Goal: Task Accomplishment & Management: Manage account settings

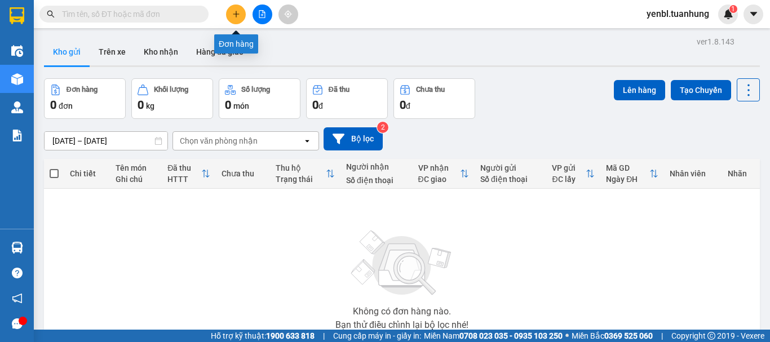
click at [231, 15] on button at bounding box center [236, 15] width 20 height 20
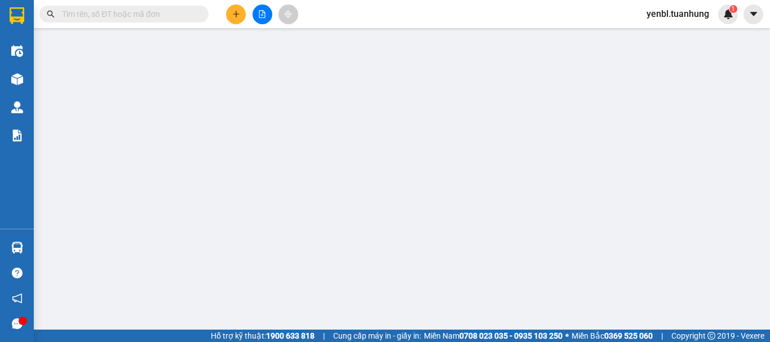
click at [231, 15] on span "Yêu cầu xuất hóa đơn điện tử" at bounding box center [183, 18] width 119 height 9
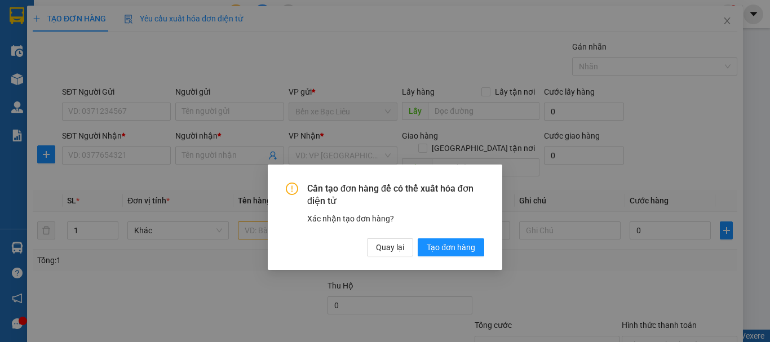
click at [233, 14] on div "Cần tạo đơn hàng để có thể xuất hóa đơn điện tử Xác nhận tạo đơn hàng? Quay lại…" at bounding box center [385, 218] width 716 height 424
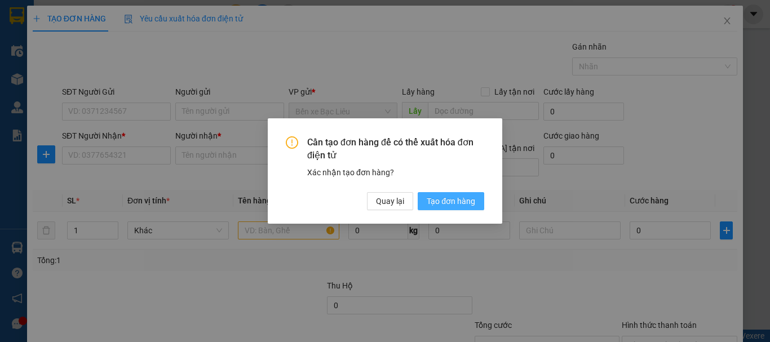
click at [427, 200] on span "Tạo đơn hàng" at bounding box center [451, 201] width 49 height 12
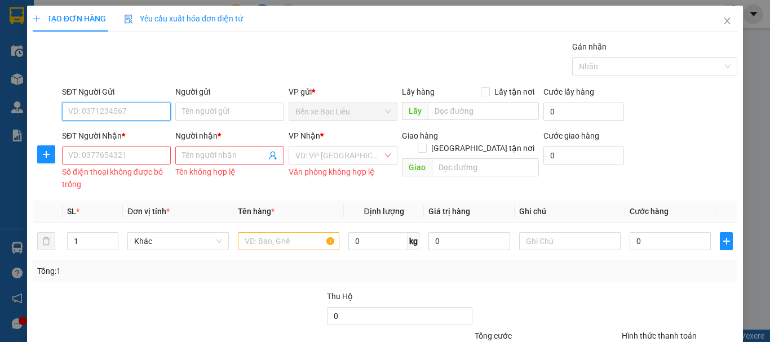
click at [125, 117] on input "SĐT Người Gửi" at bounding box center [116, 112] width 109 height 18
click at [120, 112] on input "SĐT Người Gửi" at bounding box center [116, 112] width 109 height 18
click at [120, 109] on input "SĐT Người Gửi" at bounding box center [116, 112] width 109 height 18
click at [84, 113] on input "SĐT Người Gửi" at bounding box center [116, 112] width 109 height 18
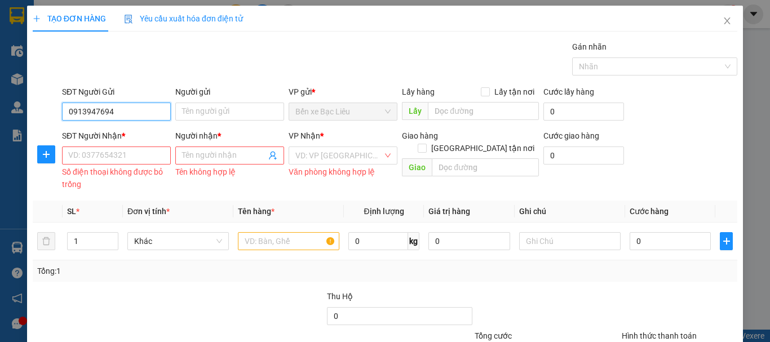
click at [152, 111] on input "0913947694" at bounding box center [116, 112] width 109 height 18
type input "0913947694"
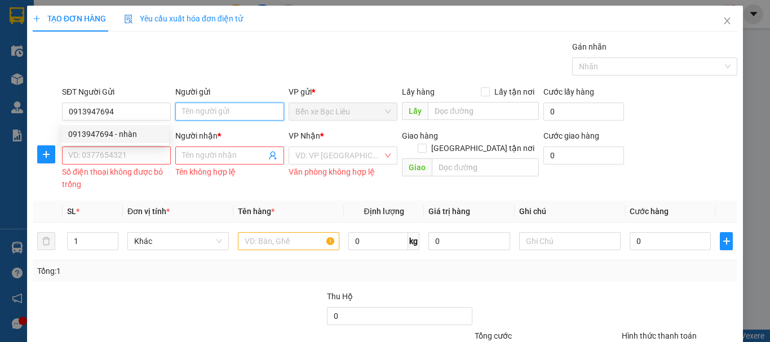
click at [195, 112] on input "Người gửi" at bounding box center [229, 112] width 109 height 18
type input "nhàn"
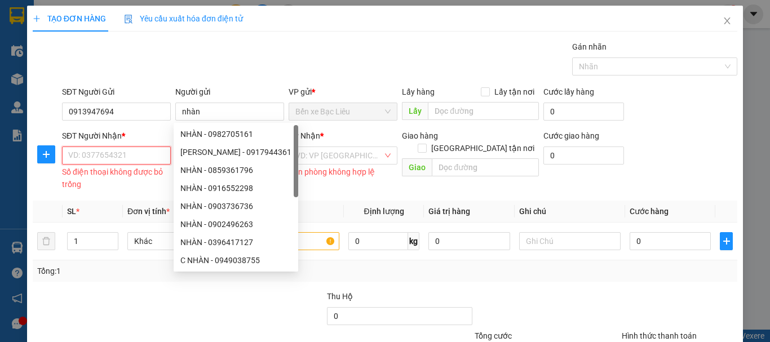
click at [148, 157] on input "SĐT Người Nhận *" at bounding box center [116, 156] width 109 height 18
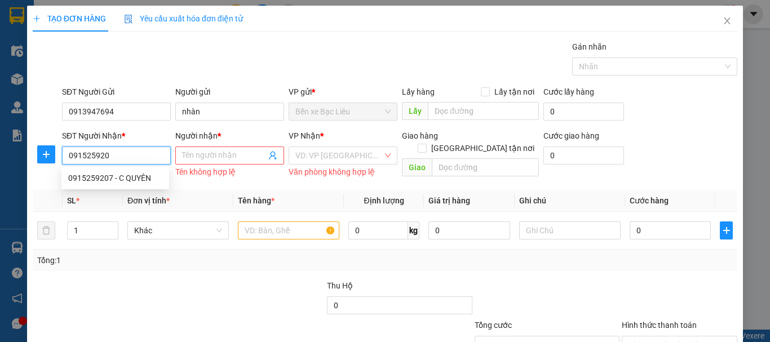
type input "0915259207"
click at [134, 177] on div "0915259207 - C QUYÊN" at bounding box center [115, 178] width 94 height 12
type input "C QUYÊN"
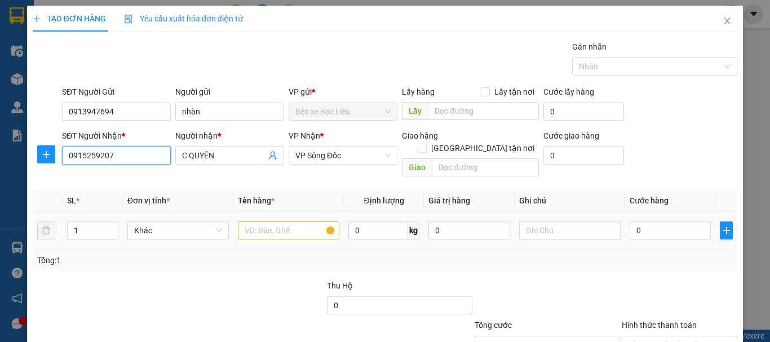
type input "0915259207"
click at [271, 223] on input "text" at bounding box center [289, 231] width 102 height 18
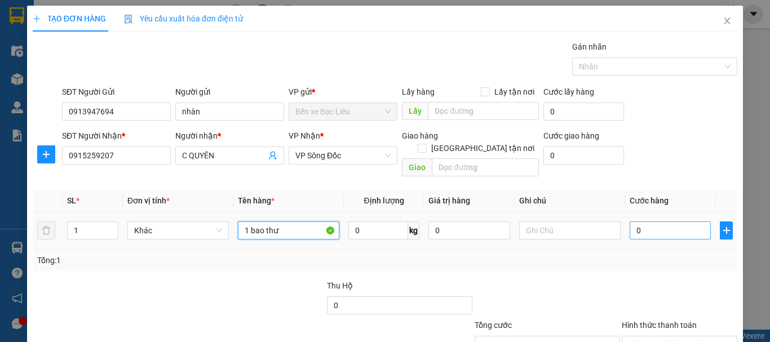
type input "1 bao thư"
click at [650, 222] on input "0" at bounding box center [670, 231] width 81 height 18
type input "3"
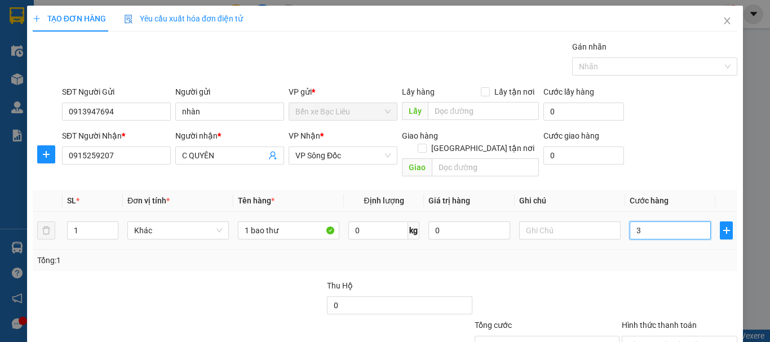
type input "30"
click at [637, 227] on div "30" at bounding box center [670, 230] width 81 height 23
type input "30.000"
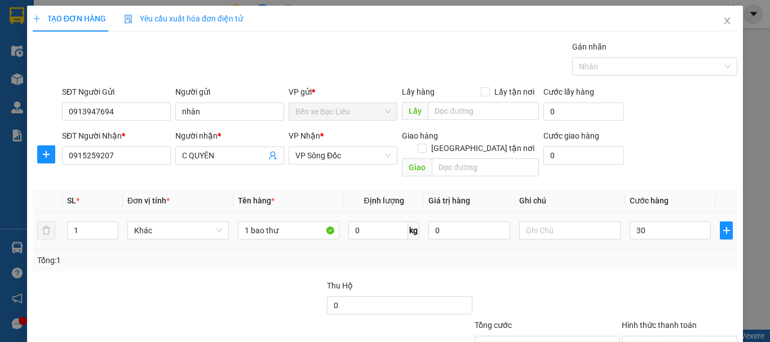
type input "30.000"
drag, startPoint x: 638, startPoint y: 220, endPoint x: 634, endPoint y: 215, distance: 6.4
click at [638, 222] on input "30.000" at bounding box center [670, 231] width 81 height 18
click at [634, 222] on input "30.000" at bounding box center [670, 231] width 81 height 18
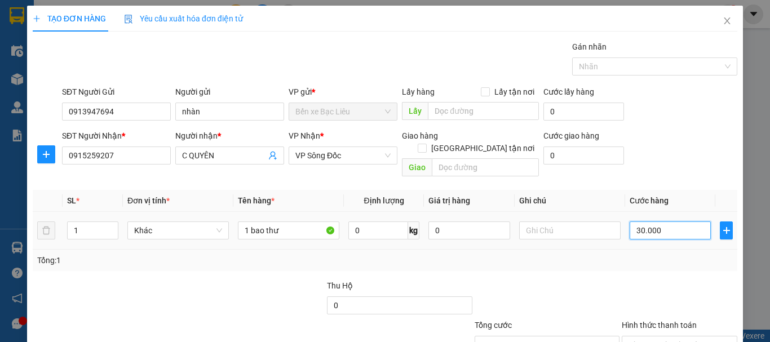
click at [634, 222] on input "30.000" at bounding box center [670, 231] width 81 height 18
type input "330.000"
type input "3.330.000"
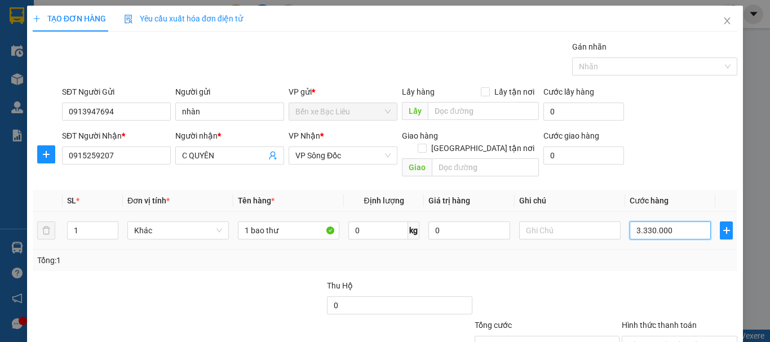
type input "3.330.000"
type input "33.300.003"
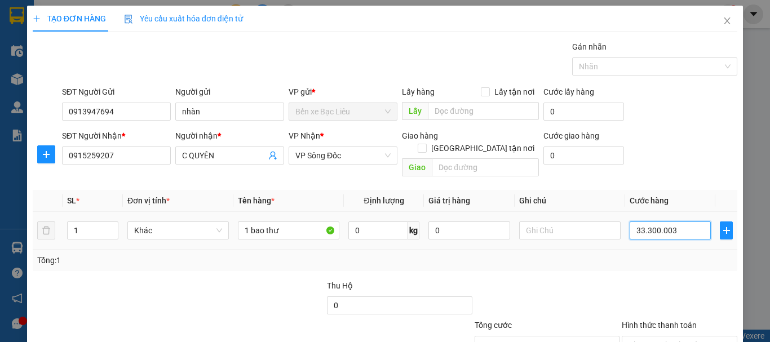
click at [641, 222] on input "33.300.003" at bounding box center [670, 231] width 81 height 18
drag, startPoint x: 641, startPoint y: 219, endPoint x: 623, endPoint y: 216, distance: 18.3
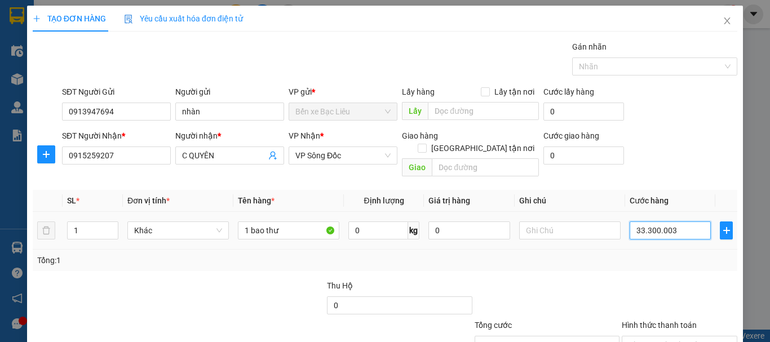
click at [630, 222] on input "33.300.003" at bounding box center [670, 231] width 81 height 18
drag, startPoint x: 682, startPoint y: 215, endPoint x: 671, endPoint y: 221, distance: 12.6
click at [671, 222] on input "33.300.003" at bounding box center [670, 231] width 81 height 18
click at [677, 222] on input "33.300.003" at bounding box center [670, 231] width 81 height 18
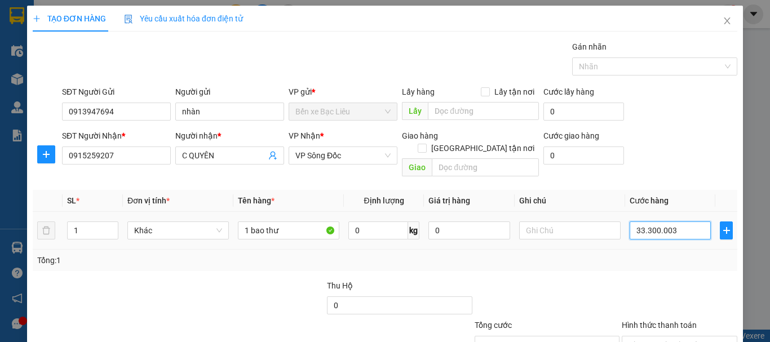
click at [677, 225] on input "33.300.003" at bounding box center [670, 231] width 81 height 18
click at [676, 224] on input "33.300.003" at bounding box center [670, 231] width 81 height 18
type input "0"
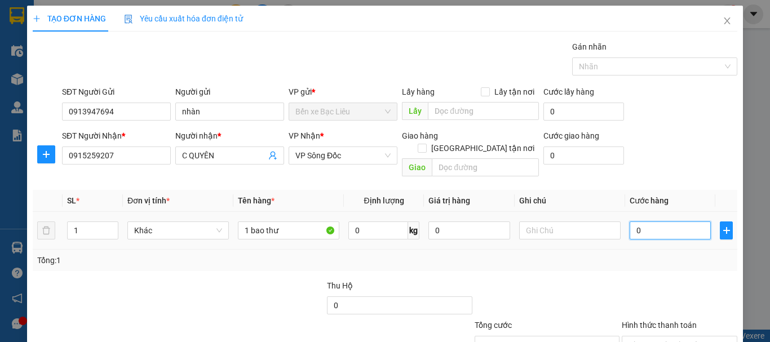
click at [646, 222] on input "0" at bounding box center [670, 231] width 81 height 18
type input "032"
type input "32"
type input "03"
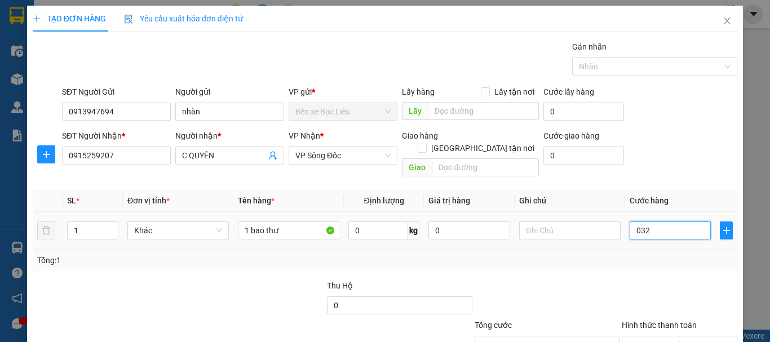
type input "3"
type input "030"
type input "30"
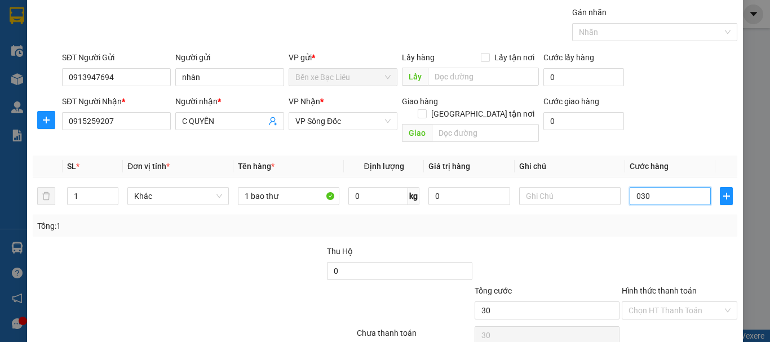
scroll to position [75, 0]
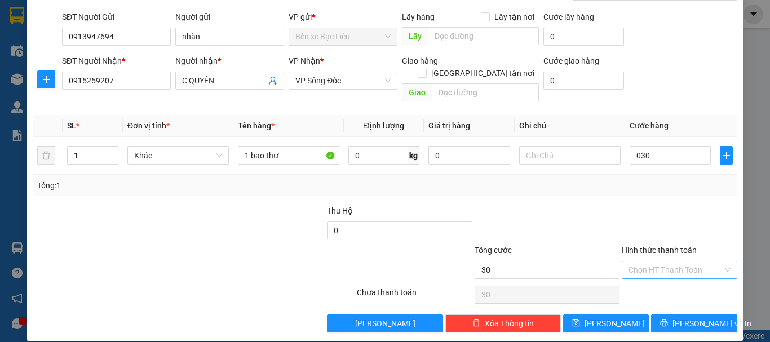
type input "30.000"
click at [637, 262] on input "Hình thức thanh toán" at bounding box center [676, 270] width 94 height 17
click at [639, 279] on div "Tại văn phòng" at bounding box center [673, 280] width 101 height 12
type input "0"
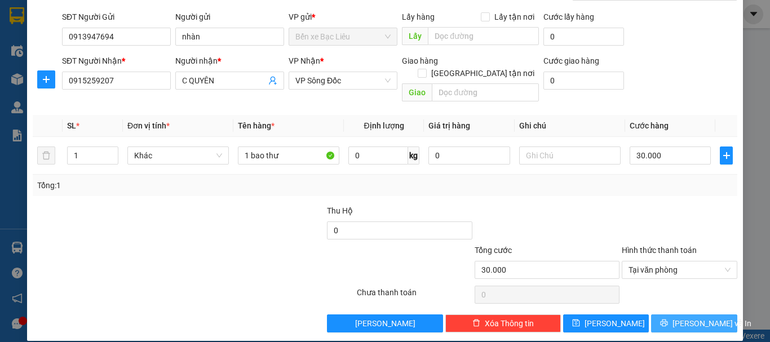
click at [673, 315] on button "[PERSON_NAME] và In" at bounding box center [694, 324] width 86 height 18
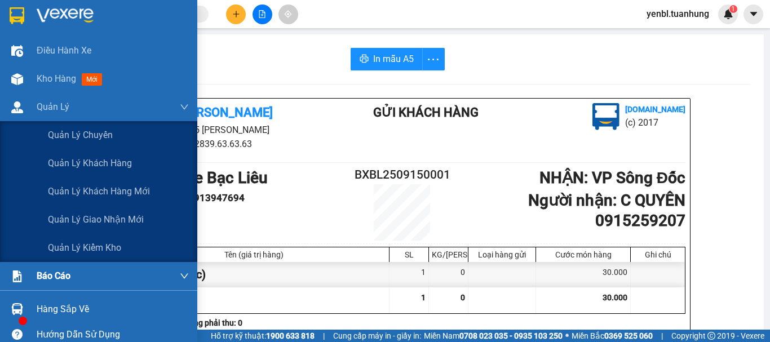
click at [37, 327] on div "Hướng dẫn sử dụng" at bounding box center [113, 335] width 152 height 17
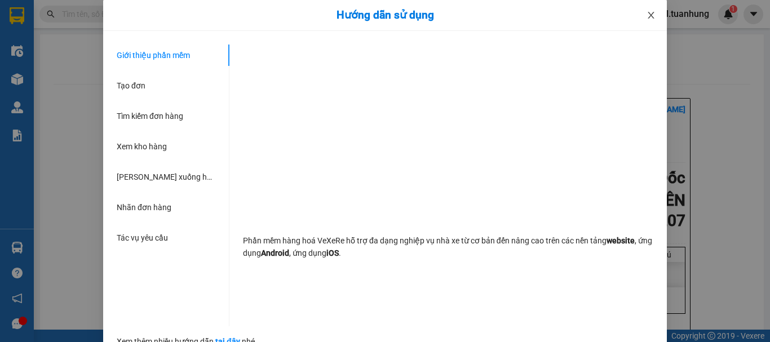
click at [647, 12] on icon "close" at bounding box center [651, 15] width 9 height 9
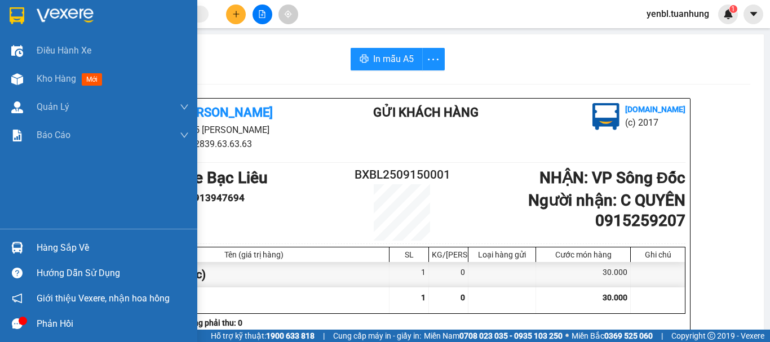
click at [56, 252] on div "Hàng sắp về" at bounding box center [113, 248] width 152 height 17
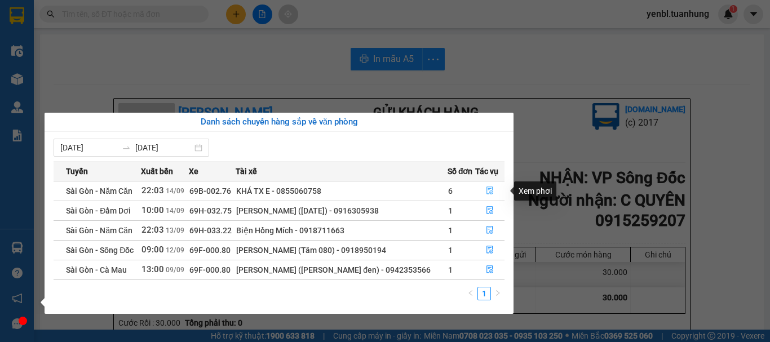
click at [483, 187] on button "button" at bounding box center [490, 191] width 28 height 18
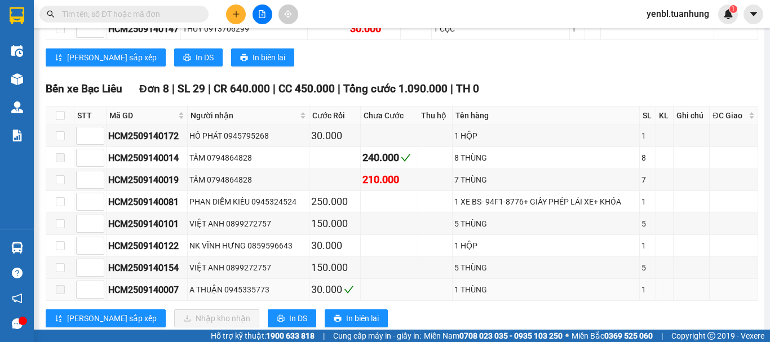
scroll to position [564, 0]
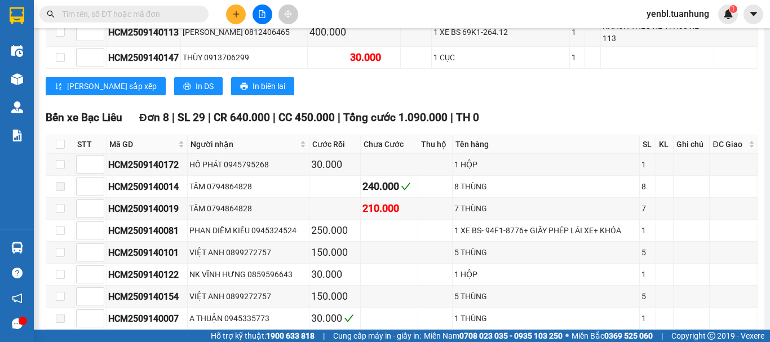
click at [54, 135] on th at bounding box center [60, 144] width 28 height 19
click at [61, 140] on input "checkbox" at bounding box center [60, 144] width 9 height 9
checkbox input "true"
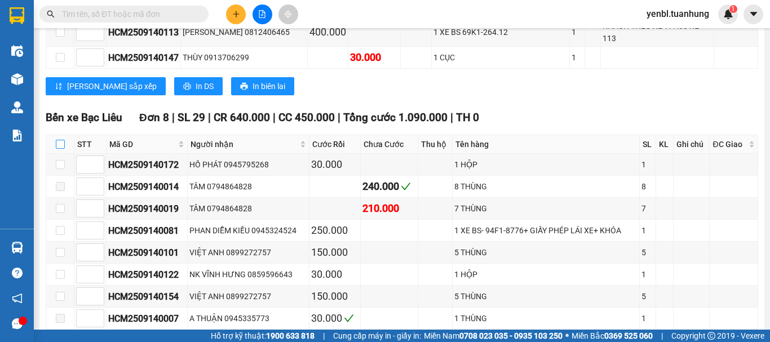
checkbox input "true"
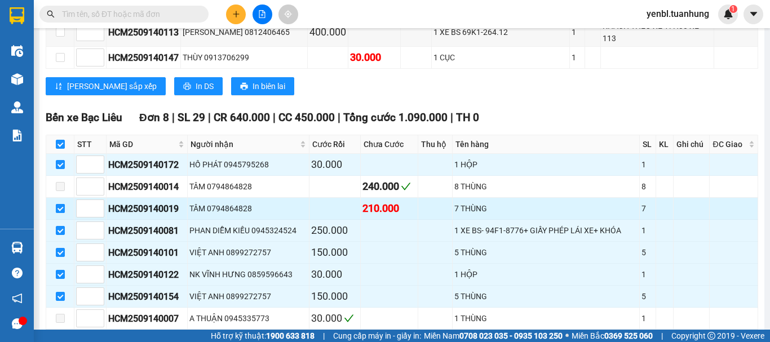
click at [60, 204] on input "checkbox" at bounding box center [60, 208] width 9 height 9
checkbox input "false"
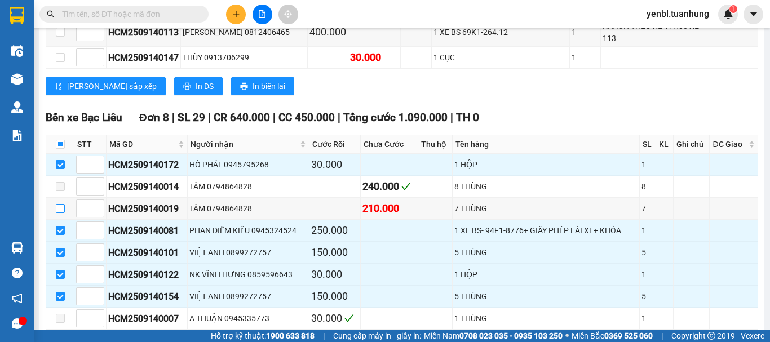
scroll to position [733, 0]
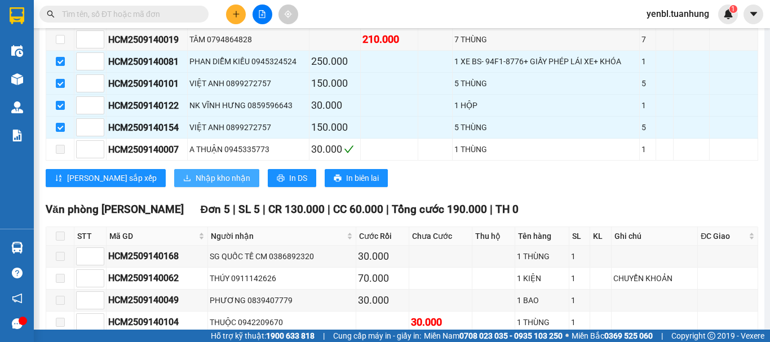
click at [196, 172] on span "Nhập kho nhận" at bounding box center [223, 178] width 55 height 12
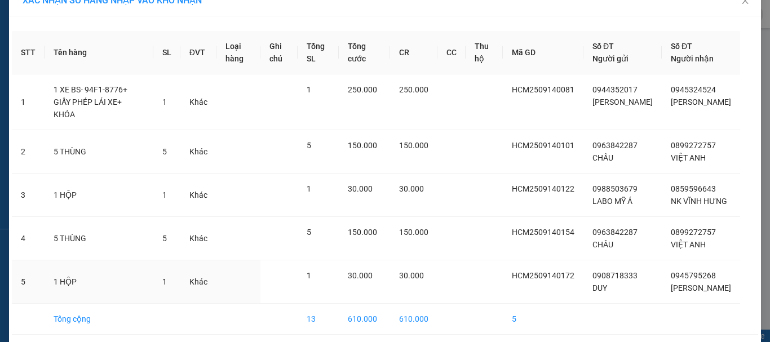
scroll to position [77, 0]
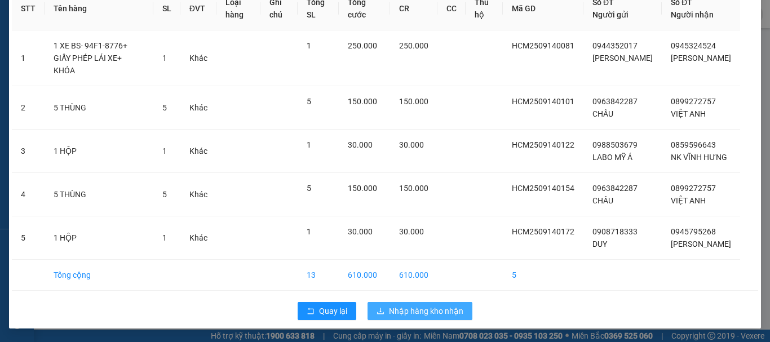
drag, startPoint x: 388, startPoint y: 307, endPoint x: 393, endPoint y: 301, distance: 8.0
click at [389, 305] on span "Nhập hàng kho nhận" at bounding box center [426, 311] width 74 height 12
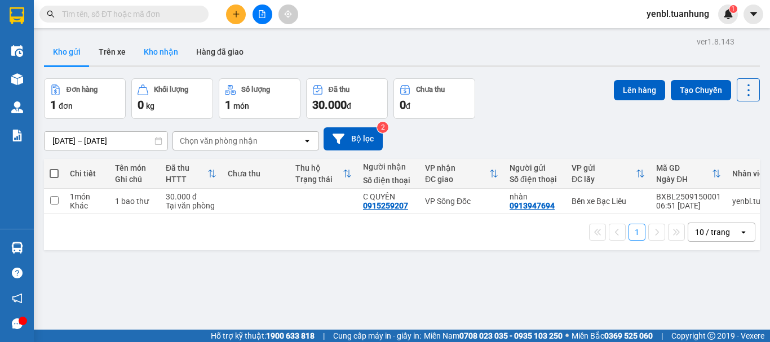
click at [167, 50] on button "Kho nhận" at bounding box center [161, 51] width 52 height 27
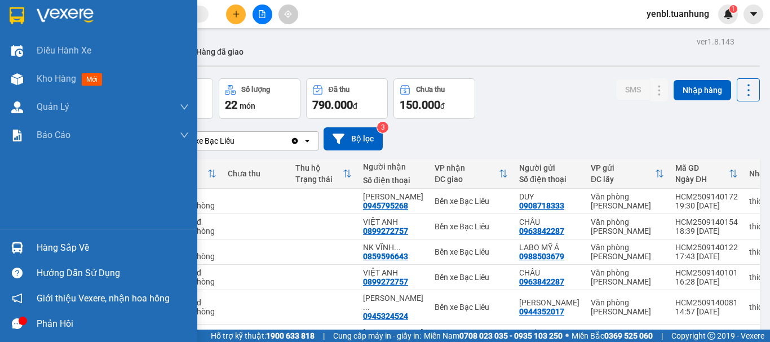
click at [9, 251] on div at bounding box center [17, 248] width 20 height 20
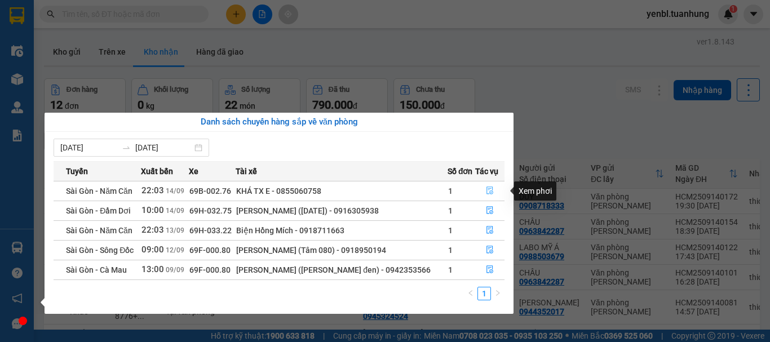
click at [488, 189] on icon "file-done" at bounding box center [490, 191] width 8 height 8
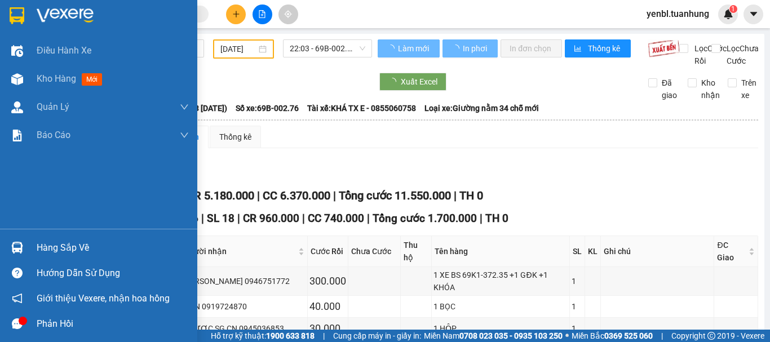
click at [34, 246] on div "Hàng sắp về" at bounding box center [98, 247] width 197 height 25
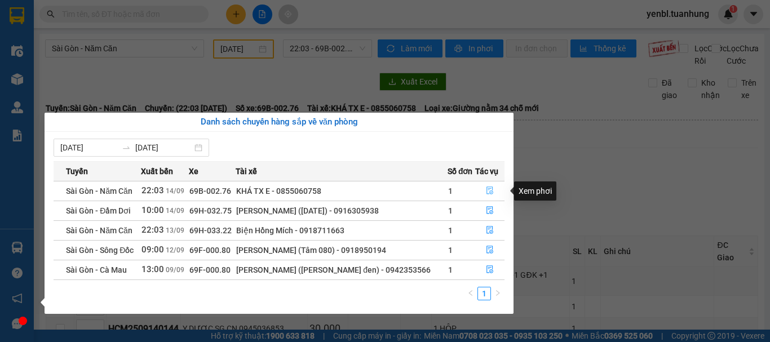
click at [487, 190] on icon "file-done" at bounding box center [490, 191] width 8 height 8
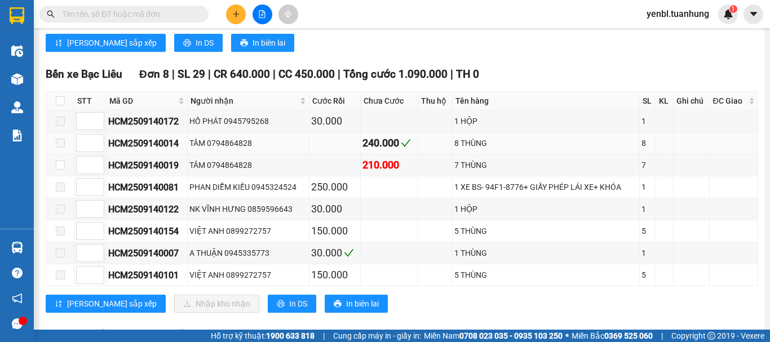
scroll to position [620, 0]
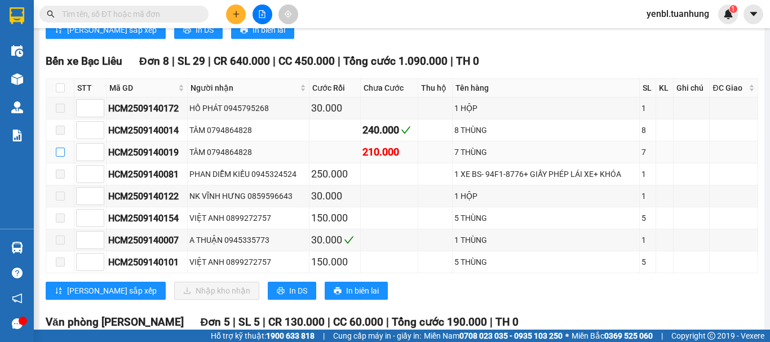
click at [58, 148] on input "checkbox" at bounding box center [60, 152] width 9 height 9
checkbox input "true"
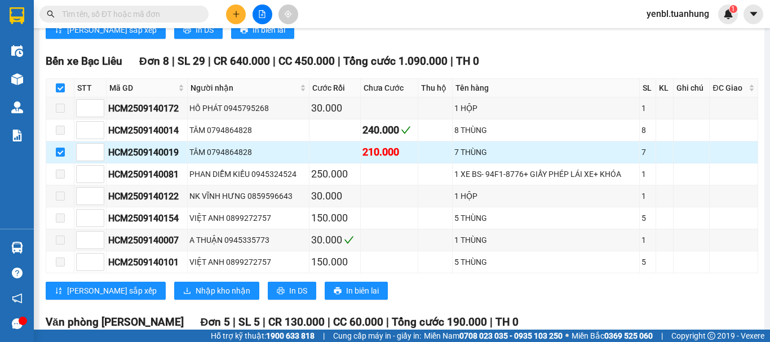
click at [228, 146] on div "TÂM 0794864828" at bounding box center [248, 152] width 118 height 12
click at [61, 148] on input "checkbox" at bounding box center [60, 152] width 9 height 9
checkbox input "false"
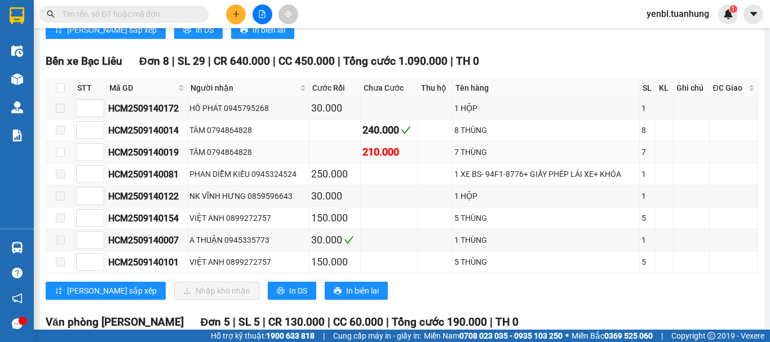
click at [458, 146] on div "7 THÙNG" at bounding box center [546, 152] width 183 height 12
click at [675, 142] on td at bounding box center [692, 153] width 37 height 22
click at [94, 6] on span at bounding box center [123, 14] width 169 height 17
drag, startPoint x: 94, startPoint y: 6, endPoint x: 95, endPoint y: 14, distance: 8.5
click at [95, 7] on span at bounding box center [123, 14] width 169 height 17
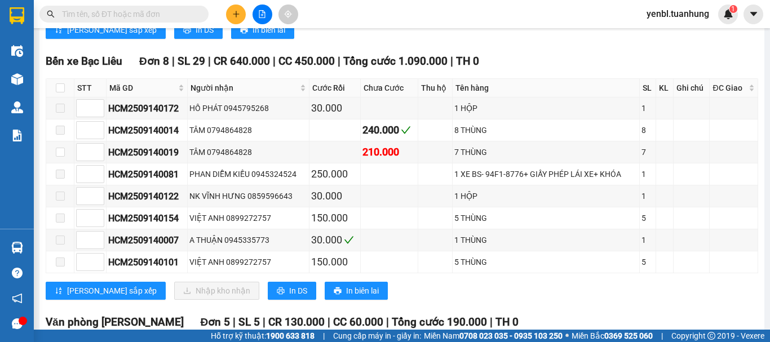
click at [89, 16] on input "text" at bounding box center [128, 14] width 133 height 12
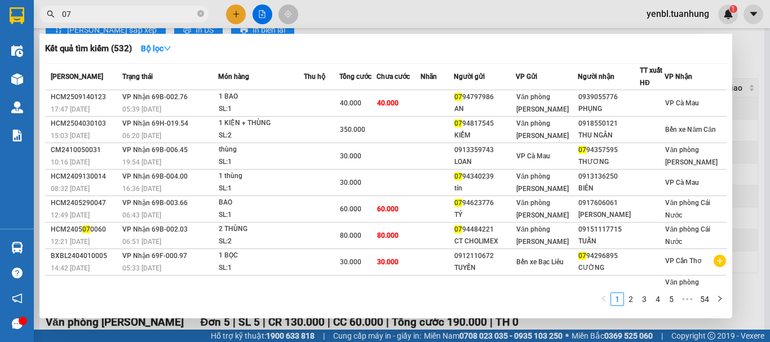
type input "0"
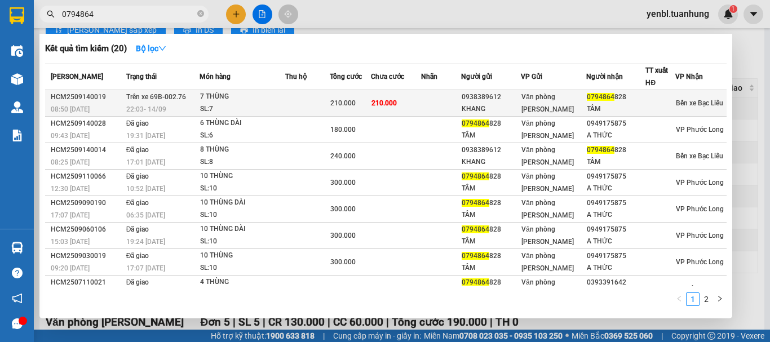
type input "0794864"
click at [620, 108] on div "TÂM" at bounding box center [616, 109] width 59 height 12
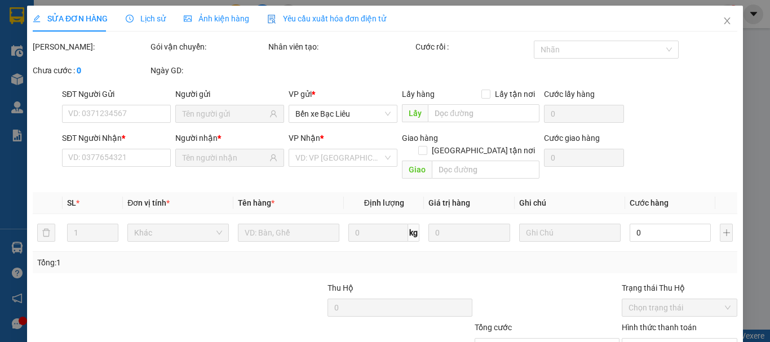
type input "0938389612"
type input "KHANG"
type input "0794864828"
type input "TÂM"
type input "210.000"
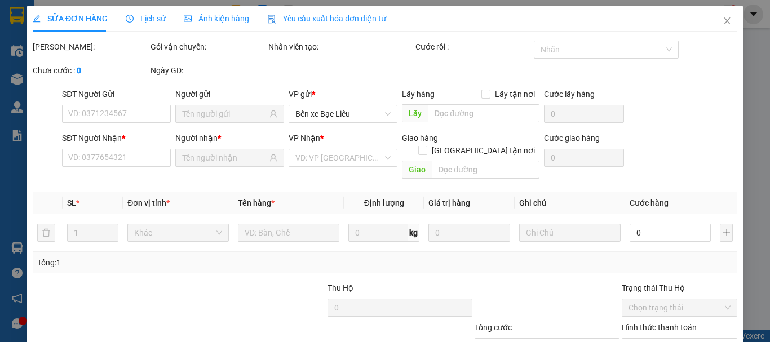
type input "210.000"
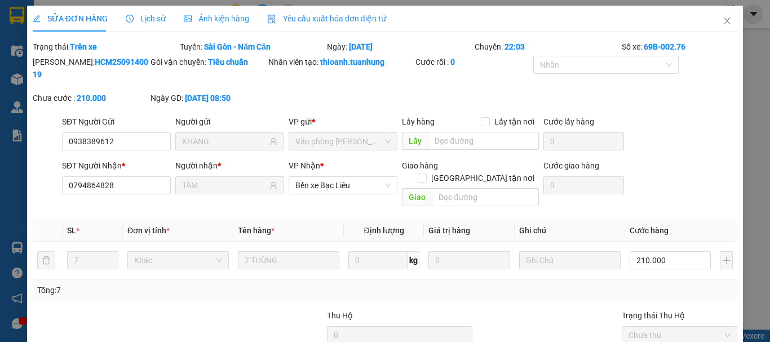
click at [84, 94] on b "210.000" at bounding box center [91, 98] width 29 height 9
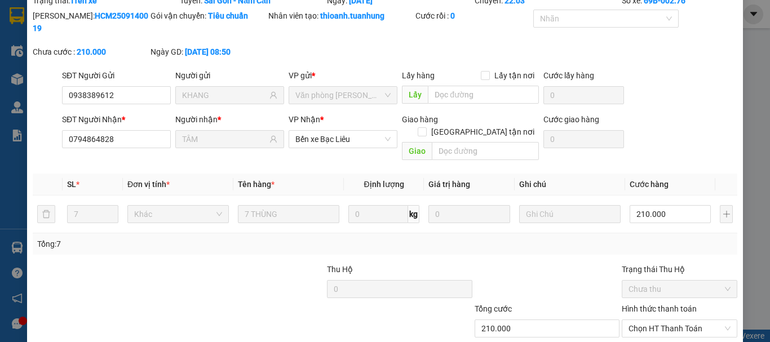
scroll to position [92, 0]
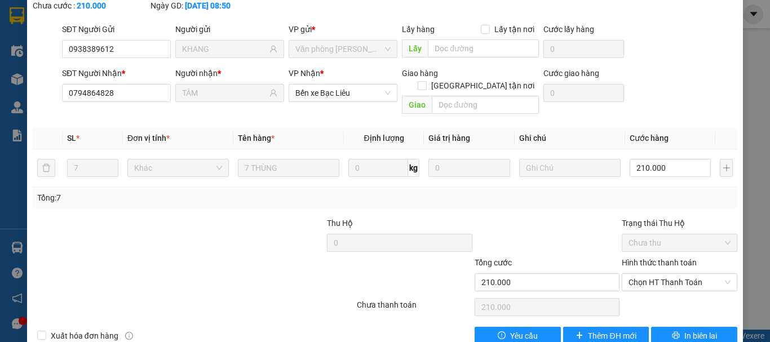
click at [390, 299] on div "Chưa thanh toán" at bounding box center [415, 309] width 118 height 20
click at [83, 330] on span "Xuất hóa đơn hàng" at bounding box center [84, 336] width 77 height 12
click at [45, 331] on input "Xuất hóa đơn hàng" at bounding box center [41, 335] width 8 height 8
click at [39, 331] on input "Xuất hóa đơn hàng" at bounding box center [41, 335] width 8 height 8
checkbox input "false"
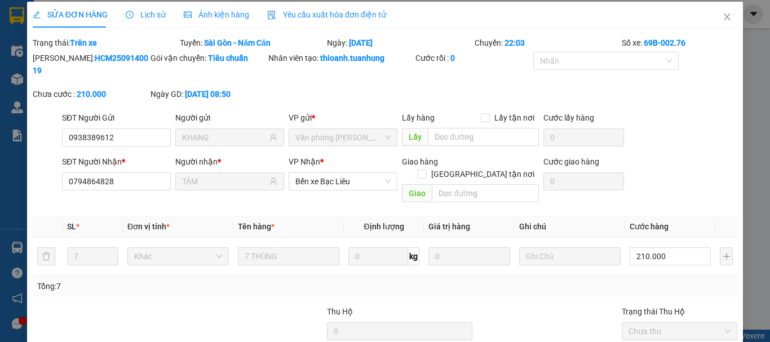
scroll to position [0, 0]
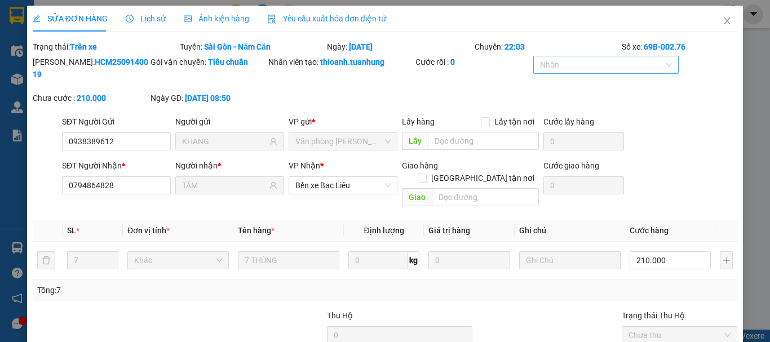
click at [589, 67] on div at bounding box center [600, 65] width 128 height 14
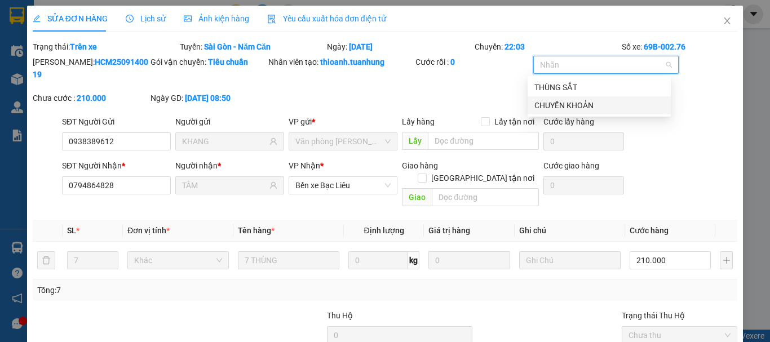
click at [571, 106] on div "CHUYỂN KHOẢN" at bounding box center [600, 105] width 130 height 12
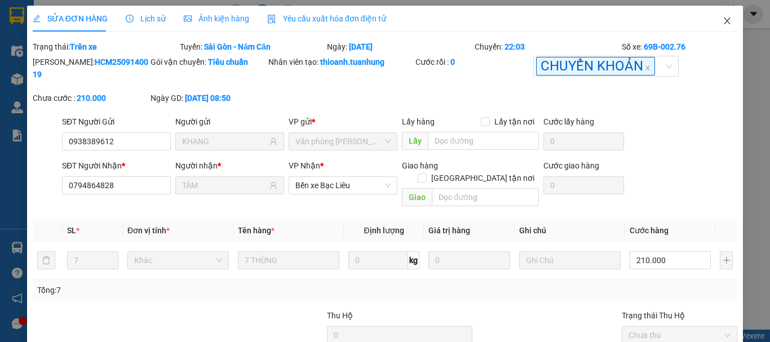
click at [723, 21] on icon "close" at bounding box center [727, 20] width 9 height 9
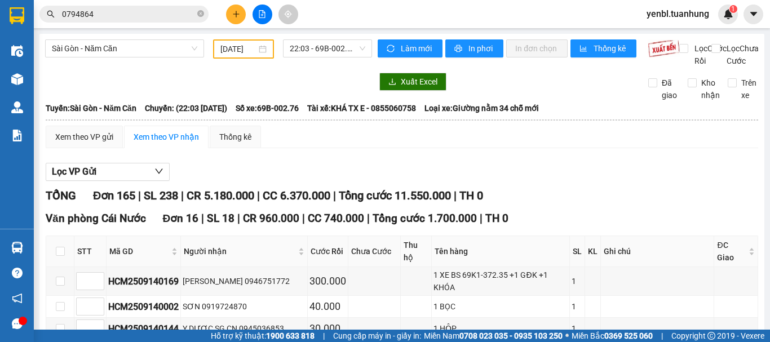
click at [718, 20] on div "yenbl.tuanhung 1" at bounding box center [688, 15] width 100 height 20
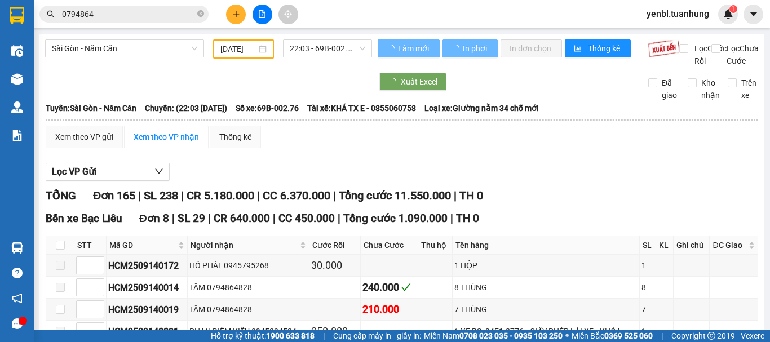
scroll to position [169, 0]
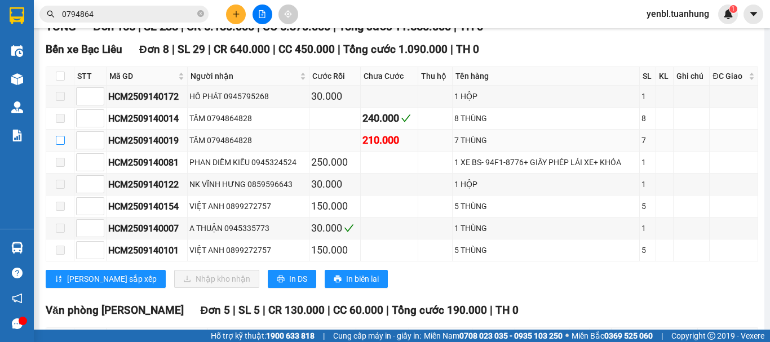
click at [59, 145] on input "checkbox" at bounding box center [60, 140] width 9 height 9
checkbox input "true"
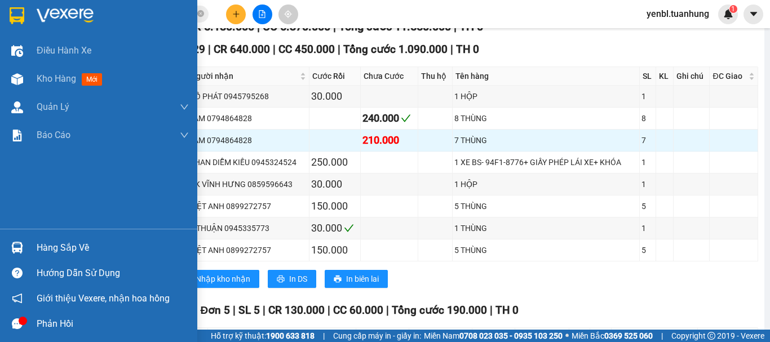
click at [25, 254] on div at bounding box center [17, 248] width 20 height 20
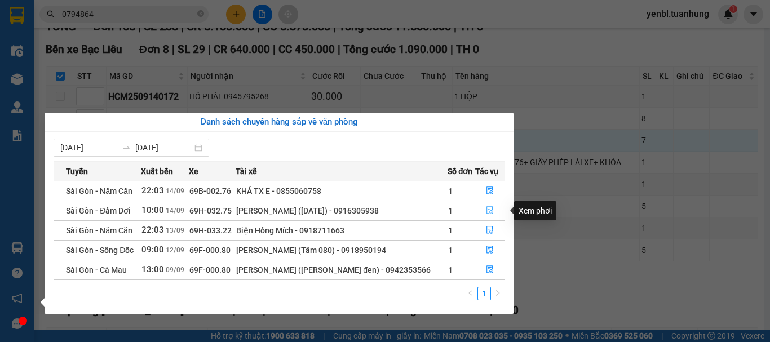
click at [487, 211] on icon "file-done" at bounding box center [490, 210] width 8 height 8
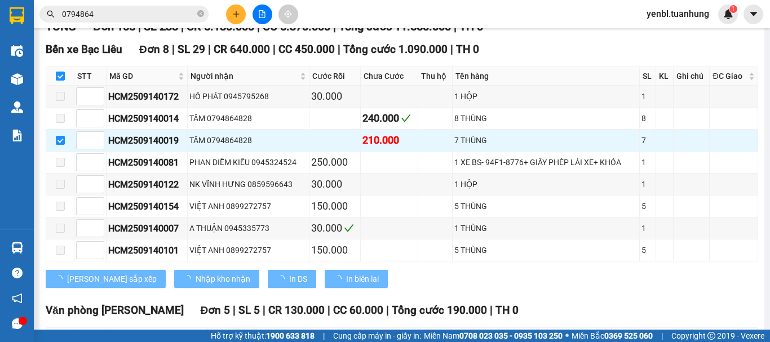
click at [487, 211] on td "5 THÙNG" at bounding box center [546, 207] width 187 height 22
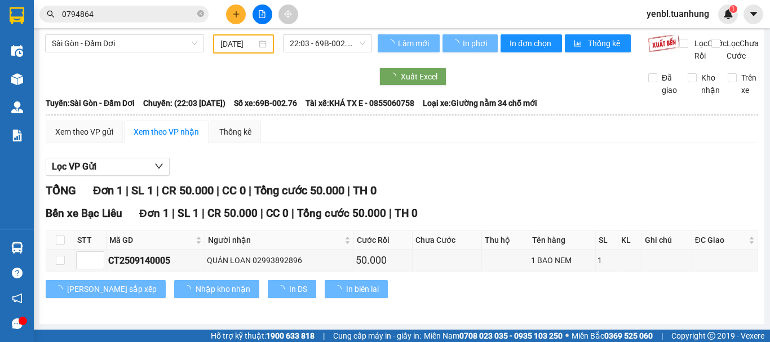
checkbox input "false"
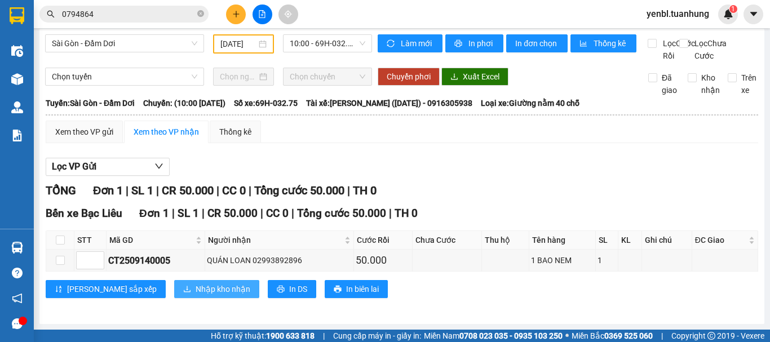
click at [196, 293] on span "Nhập kho nhận" at bounding box center [223, 289] width 55 height 12
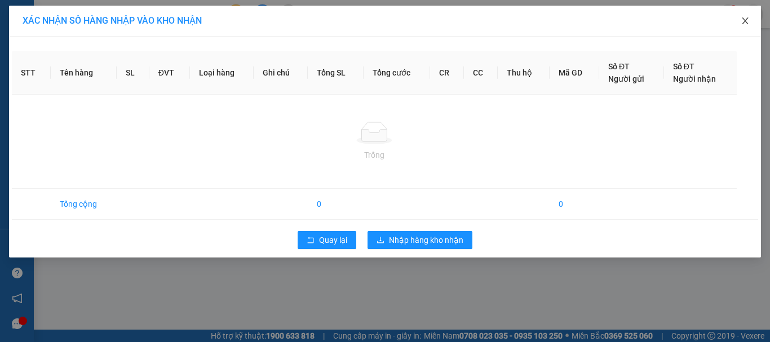
click at [747, 21] on icon "close" at bounding box center [745, 20] width 9 height 9
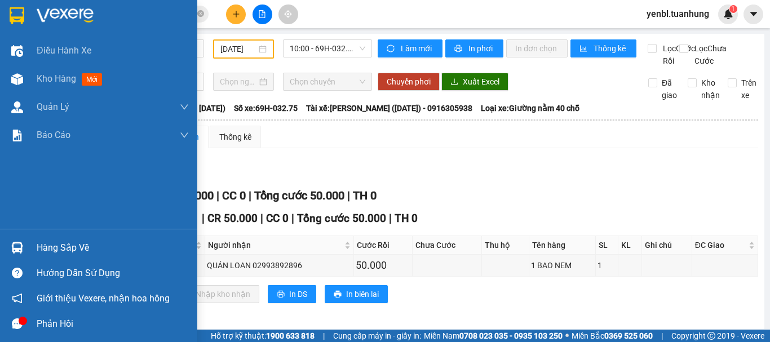
click at [51, 248] on div "Hàng sắp về" at bounding box center [113, 248] width 152 height 17
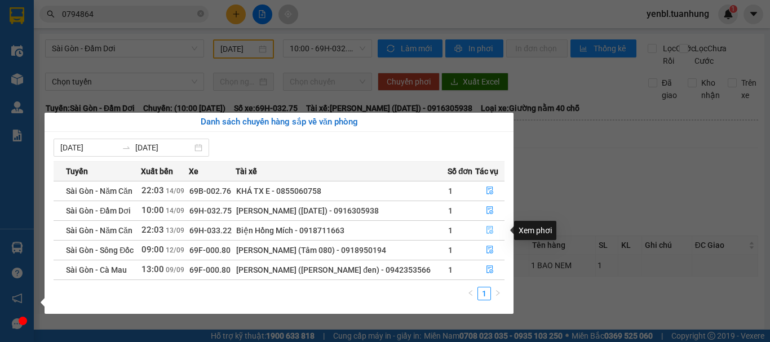
click at [489, 228] on icon "file-done" at bounding box center [490, 231] width 7 height 8
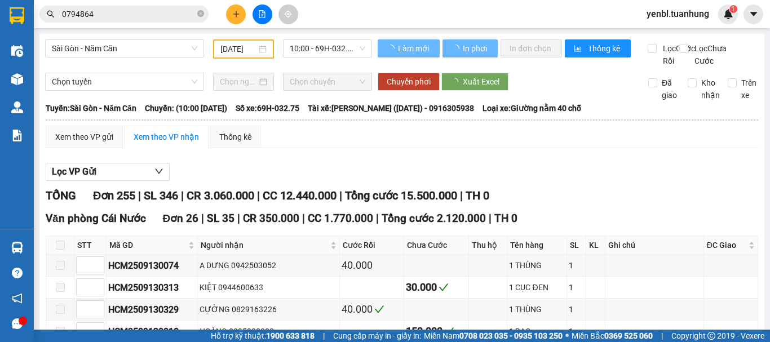
type input "[DATE]"
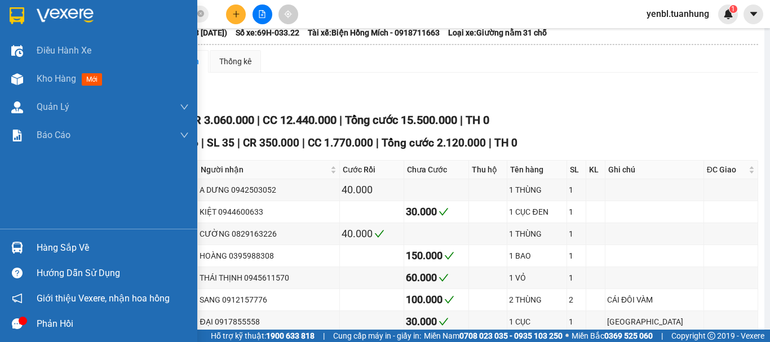
scroll to position [130, 0]
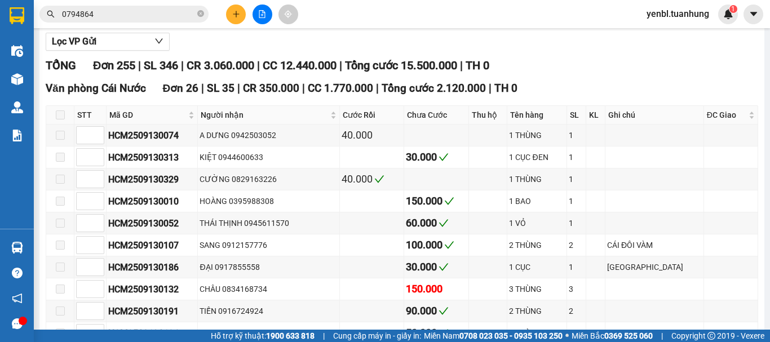
click at [195, 13] on span "0794864" at bounding box center [123, 14] width 169 height 17
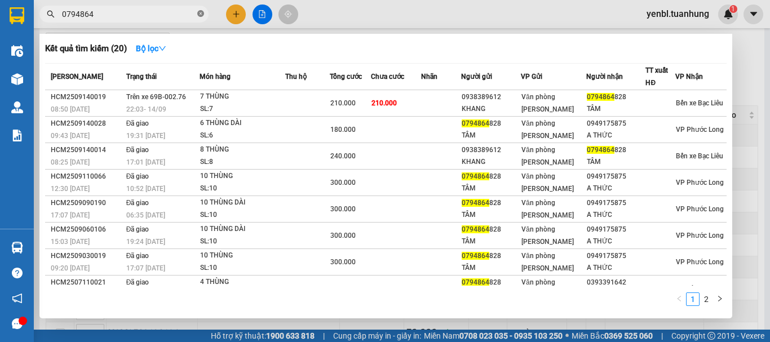
click at [201, 12] on icon "close-circle" at bounding box center [200, 13] width 7 height 7
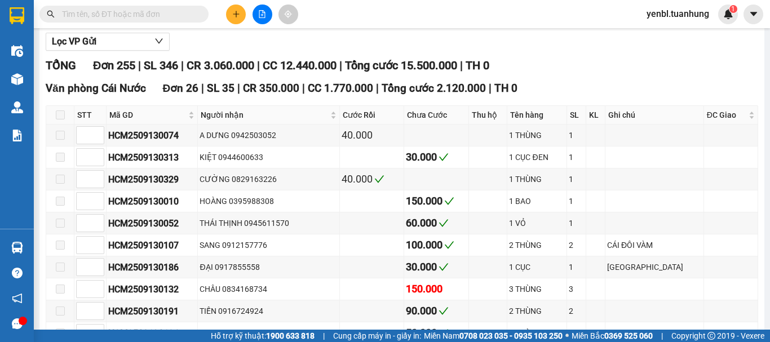
click at [180, 12] on input "text" at bounding box center [128, 14] width 133 height 12
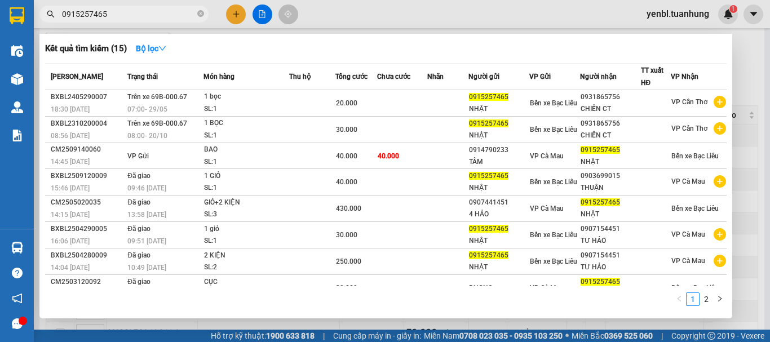
type input "0915257465"
click at [746, 70] on div at bounding box center [385, 171] width 770 height 342
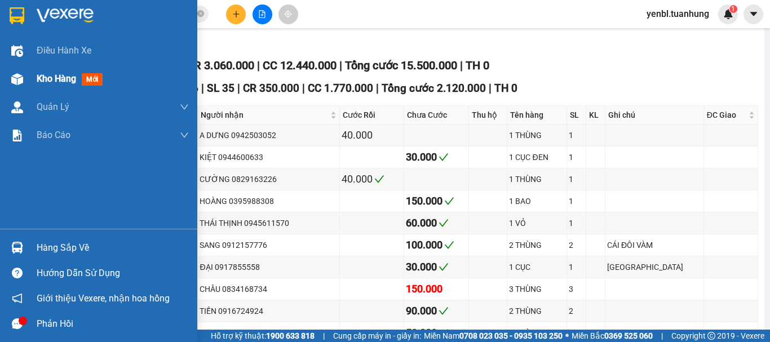
click at [33, 77] on div "Kho hàng mới" at bounding box center [98, 79] width 197 height 28
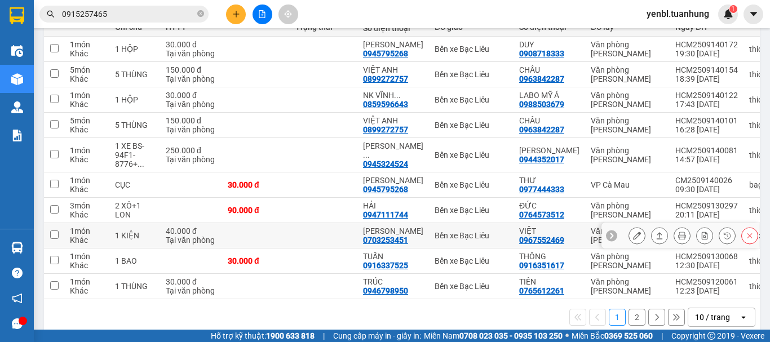
scroll to position [173, 0]
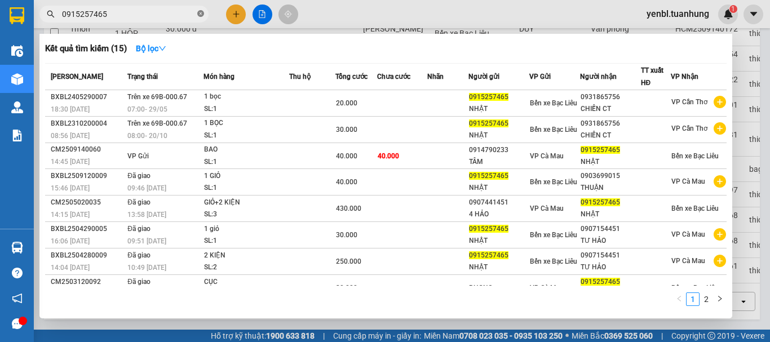
click at [199, 14] on icon "close-circle" at bounding box center [200, 13] width 7 height 7
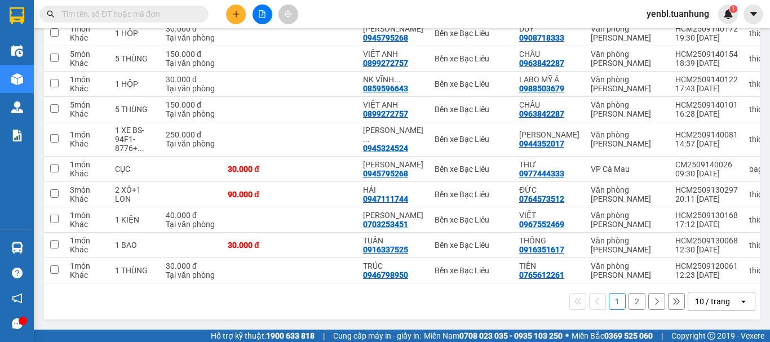
click at [166, 10] on input "text" at bounding box center [128, 14] width 133 height 12
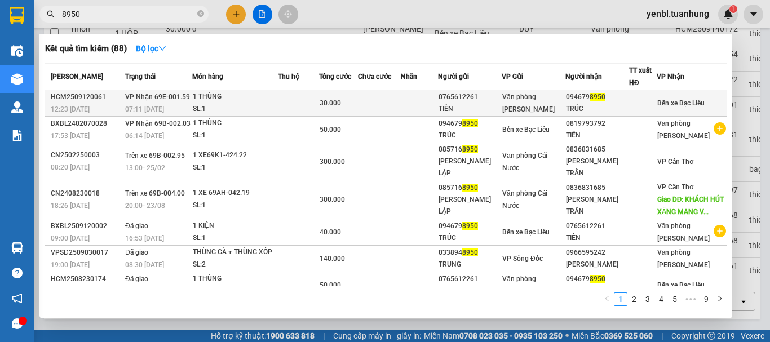
type input "8950"
click at [650, 99] on div at bounding box center [643, 104] width 27 height 12
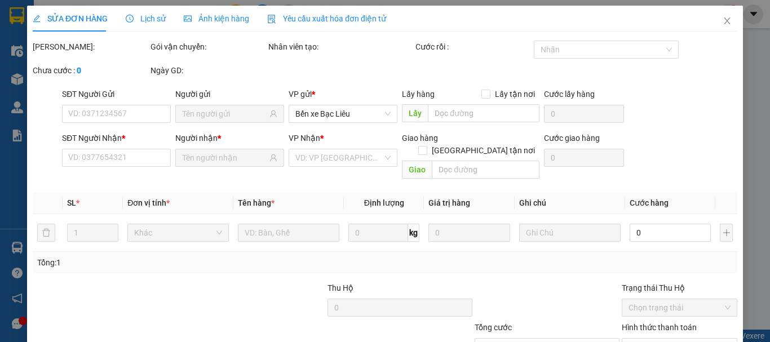
type input "0765612261"
type input "TIÊN"
type input "0946798950"
type input "TRÚC"
type input "30.000"
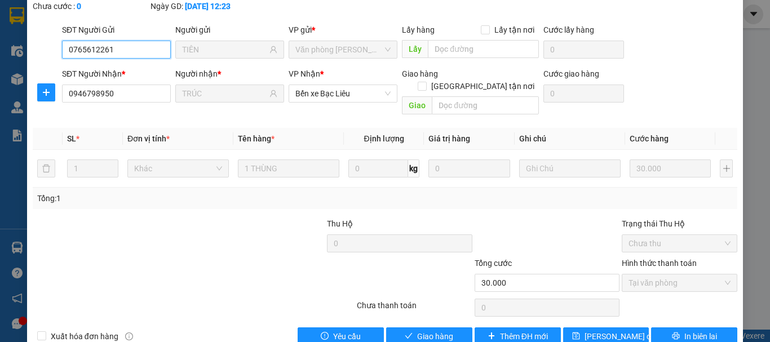
scroll to position [77, 0]
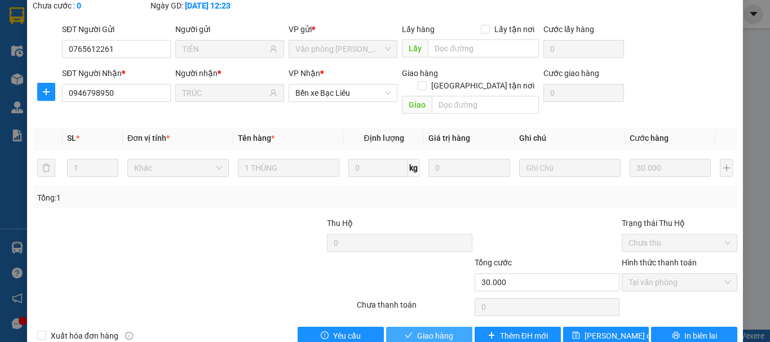
click at [429, 330] on span "Giao hàng" at bounding box center [435, 336] width 36 height 12
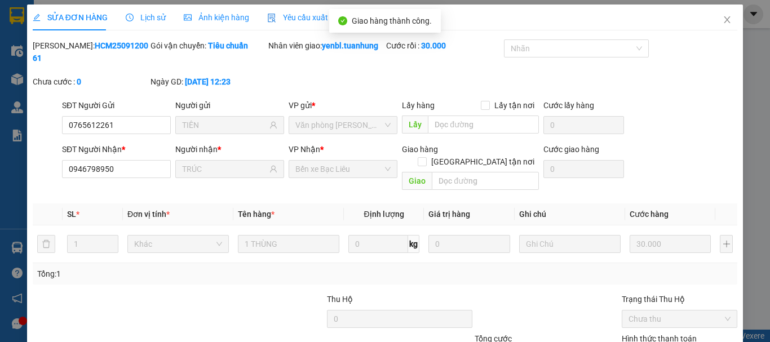
scroll to position [0, 0]
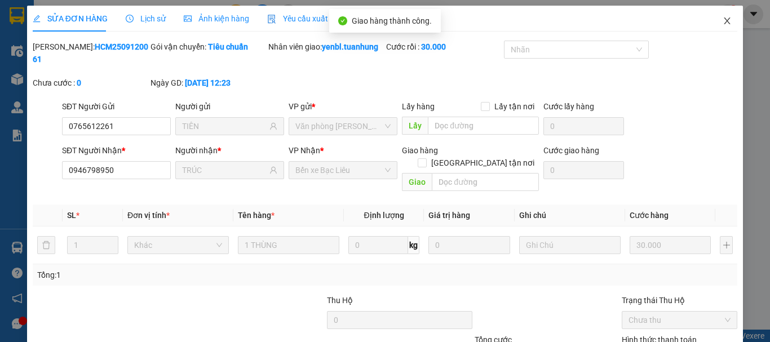
click at [723, 17] on icon "close" at bounding box center [727, 20] width 9 height 9
